Goal: Answer question/provide support: Share knowledge or assist other users

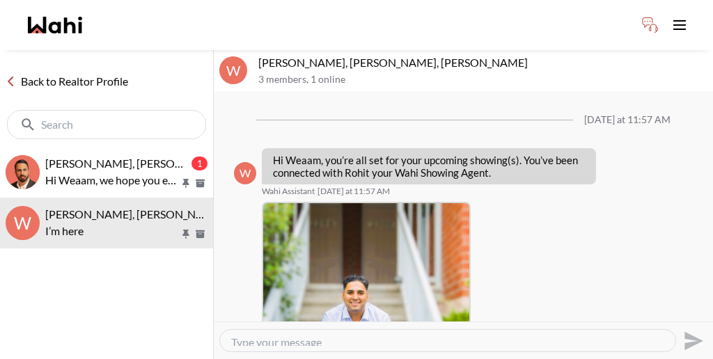
scroll to position [486, 0]
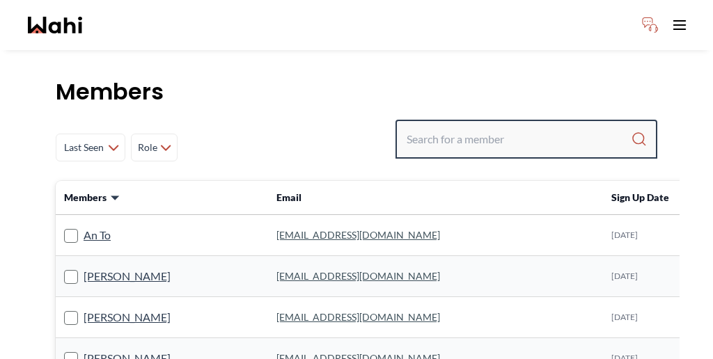
click at [560, 127] on input "Search input" at bounding box center [518, 139] width 224 height 25
paste input "puja"
type input "puja"
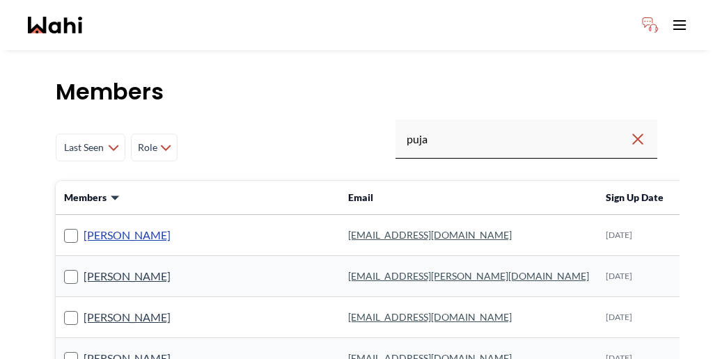
click at [92, 226] on link "[PERSON_NAME]" at bounding box center [126, 235] width 87 height 18
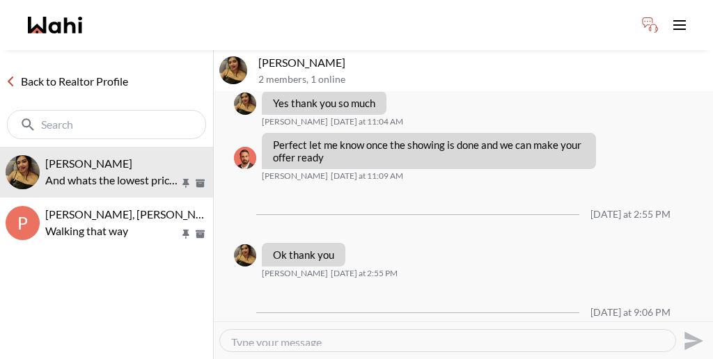
scroll to position [1260, 0]
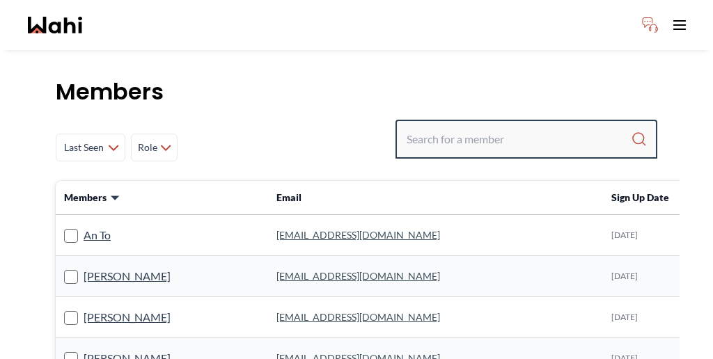
click at [518, 127] on input "Search input" at bounding box center [518, 139] width 224 height 25
paste input "TAHSHIN"
type input "TAHSHIN"
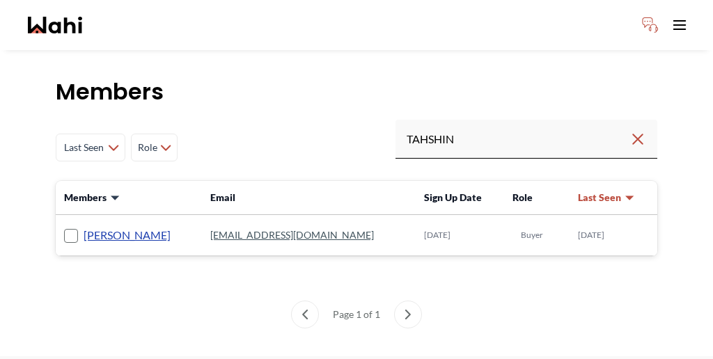
click at [102, 226] on link "[PERSON_NAME]" at bounding box center [126, 235] width 87 height 18
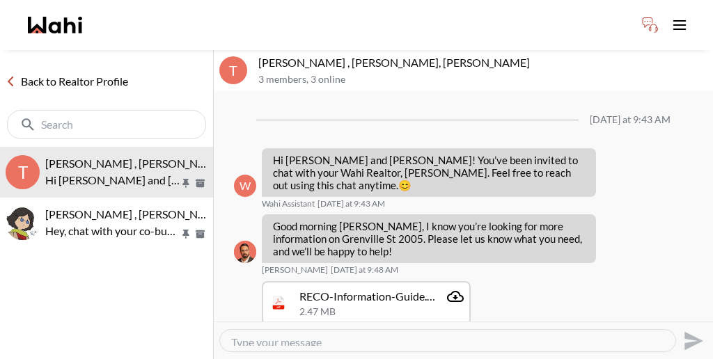
scroll to position [866, 0]
